Goal: Task Accomplishment & Management: Use online tool/utility

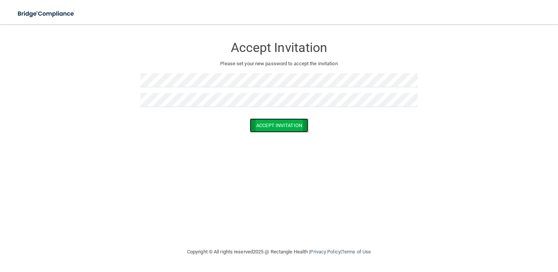
click at [286, 123] on button "Accept Invitation" at bounding box center [279, 125] width 58 height 14
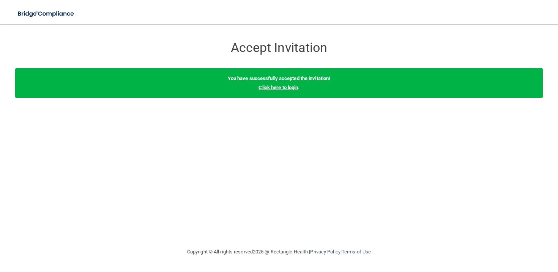
click at [292, 88] on link "Click here to login" at bounding box center [278, 88] width 39 height 6
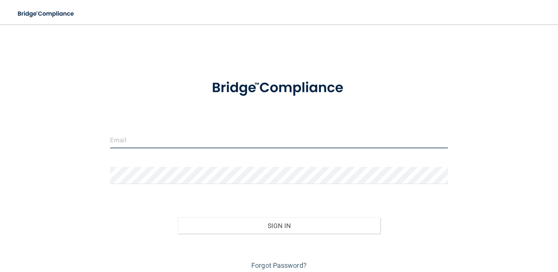
click at [182, 141] on input "email" at bounding box center [279, 139] width 338 height 17
click at [136, 139] on input "email" at bounding box center [279, 139] width 338 height 17
paste input "[EMAIL_ADDRESS][DOMAIN_NAME]"
type input "[EMAIL_ADDRESS][DOMAIN_NAME]"
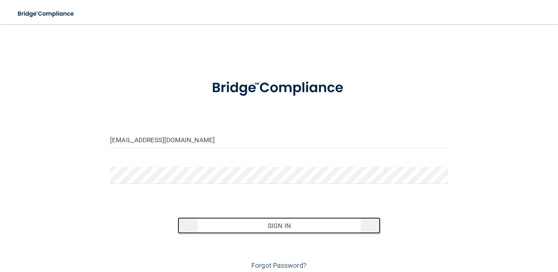
click at [291, 225] on button "Sign In" at bounding box center [279, 226] width 203 height 17
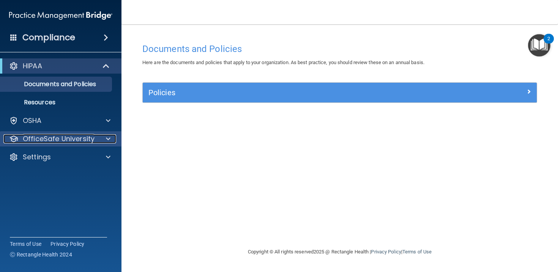
click at [107, 138] on span at bounding box center [108, 138] width 5 height 9
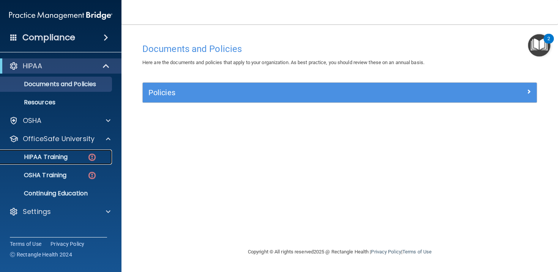
click at [43, 158] on p "HIPAA Training" at bounding box center [36, 157] width 63 height 8
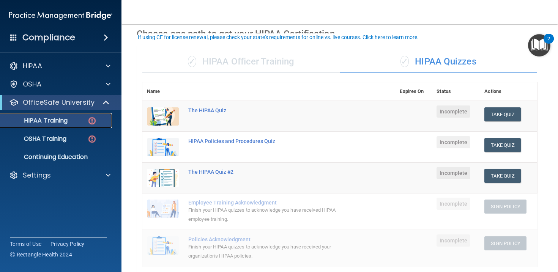
scroll to position [46, 0]
